Goal: Task Accomplishment & Management: Use online tool/utility

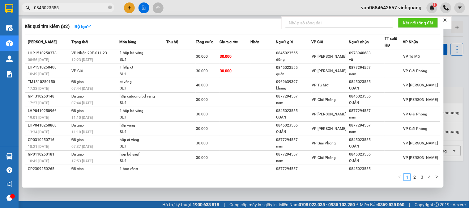
click at [388, 8] on div at bounding box center [234, 104] width 469 height 208
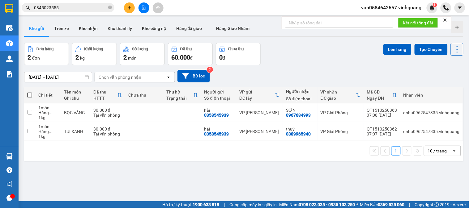
click at [397, 10] on span "van0584642557.vinhquang" at bounding box center [391, 8] width 70 height 8
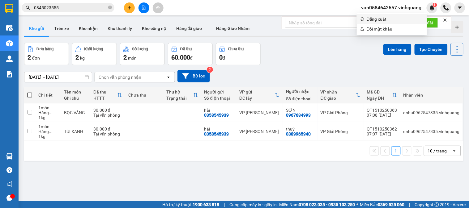
click at [389, 18] on span "Đăng xuất" at bounding box center [395, 19] width 57 height 7
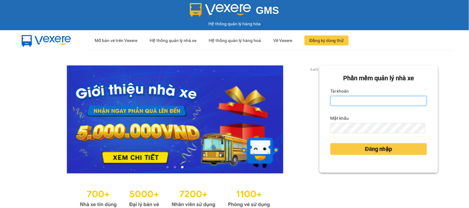
click at [370, 100] on input "Tài khoản" at bounding box center [379, 101] width 96 height 10
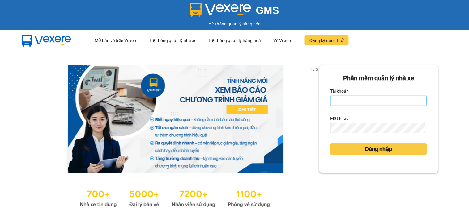
type input "quy0946071983.vinhquang"
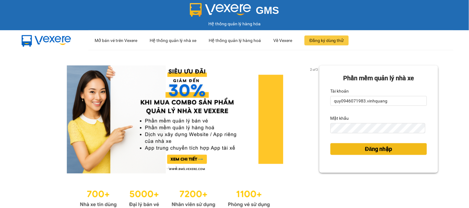
click at [378, 149] on span "Đăng nhập" at bounding box center [378, 149] width 27 height 9
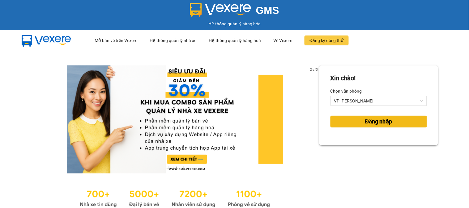
click at [378, 122] on span "Đăng nhập" at bounding box center [378, 121] width 27 height 9
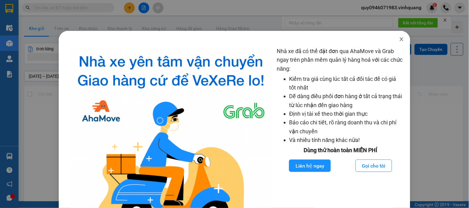
drag, startPoint x: 396, startPoint y: 36, endPoint x: 398, endPoint y: 40, distance: 4.3
click at [397, 38] on span "Close" at bounding box center [401, 39] width 17 height 17
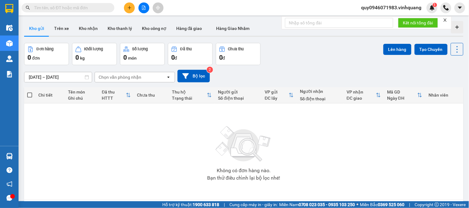
click at [72, 10] on input "text" at bounding box center [70, 7] width 73 height 7
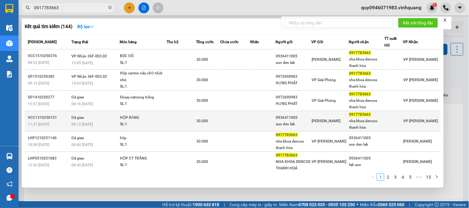
scroll to position [66, 0]
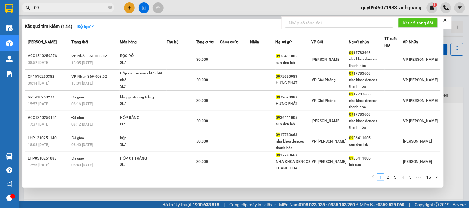
type input "0"
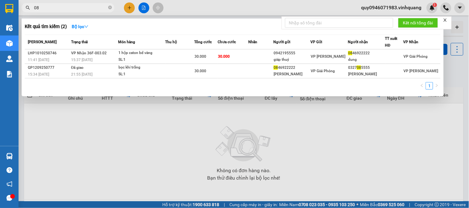
type input "0"
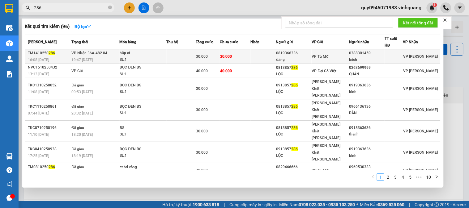
type input "286"
click at [372, 56] on div "0388301459" at bounding box center [366, 53] width 35 height 6
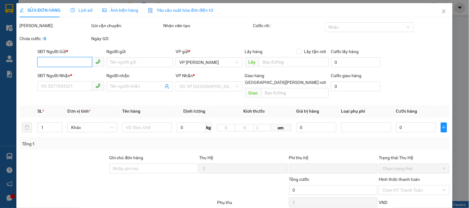
scroll to position [66, 0]
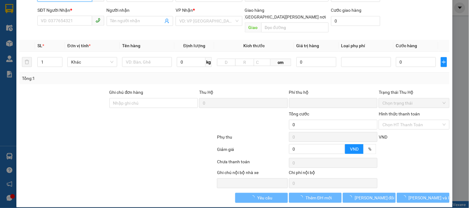
type input "0819366336"
type input "đăng"
type input "0388301459"
type input "bách"
type input "0"
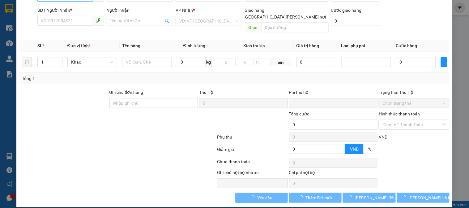
type input "30.000"
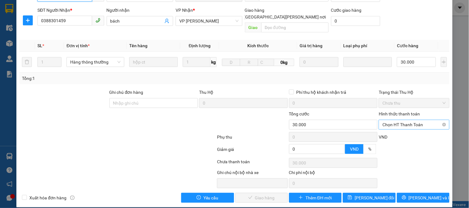
click at [406, 120] on span "Chọn HT Thanh Toán" at bounding box center [413, 124] width 63 height 9
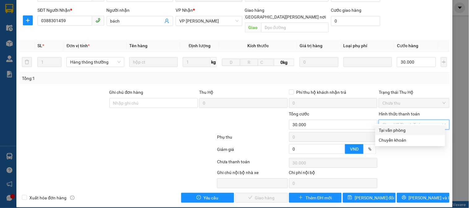
click at [396, 131] on div "Tại văn phòng" at bounding box center [410, 130] width 62 height 7
type input "0"
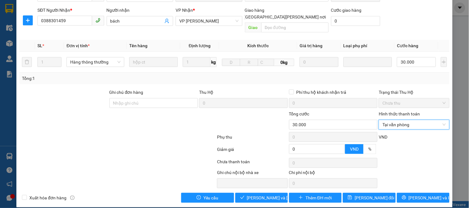
scroll to position [0, 0]
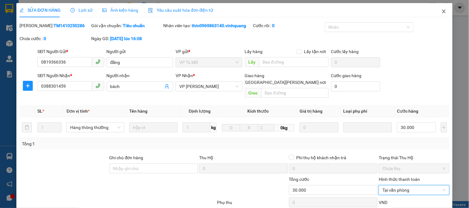
click at [442, 11] on icon "close" at bounding box center [444, 11] width 5 height 5
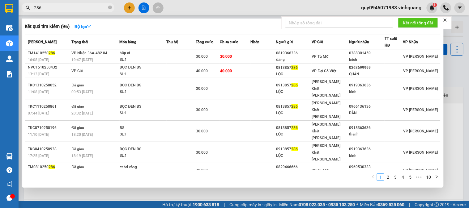
click at [61, 9] on input "286" at bounding box center [70, 7] width 73 height 7
type input "2"
